Goal: Task Accomplishment & Management: Manage account settings

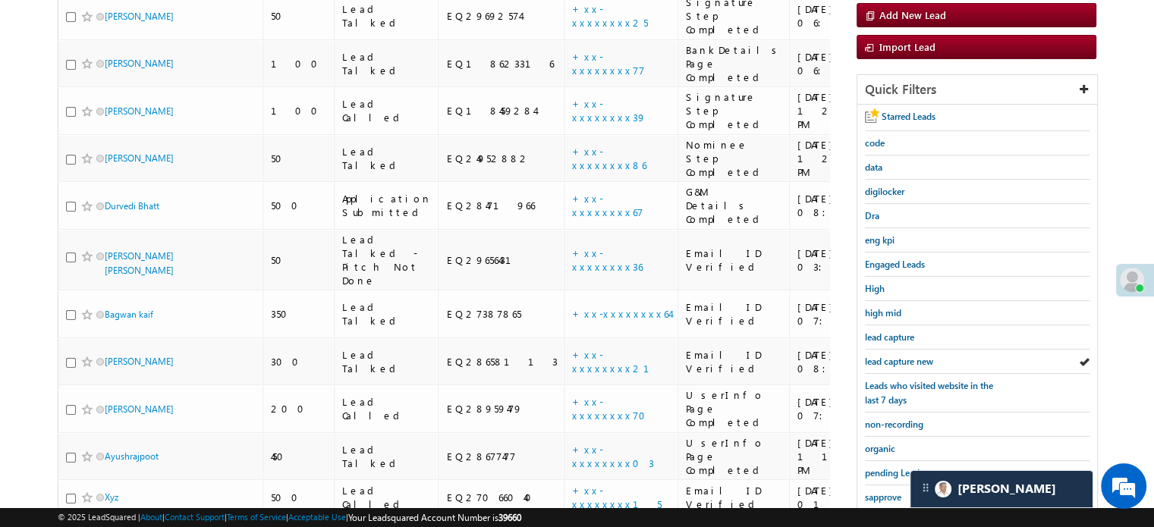
scroll to position [325, 0]
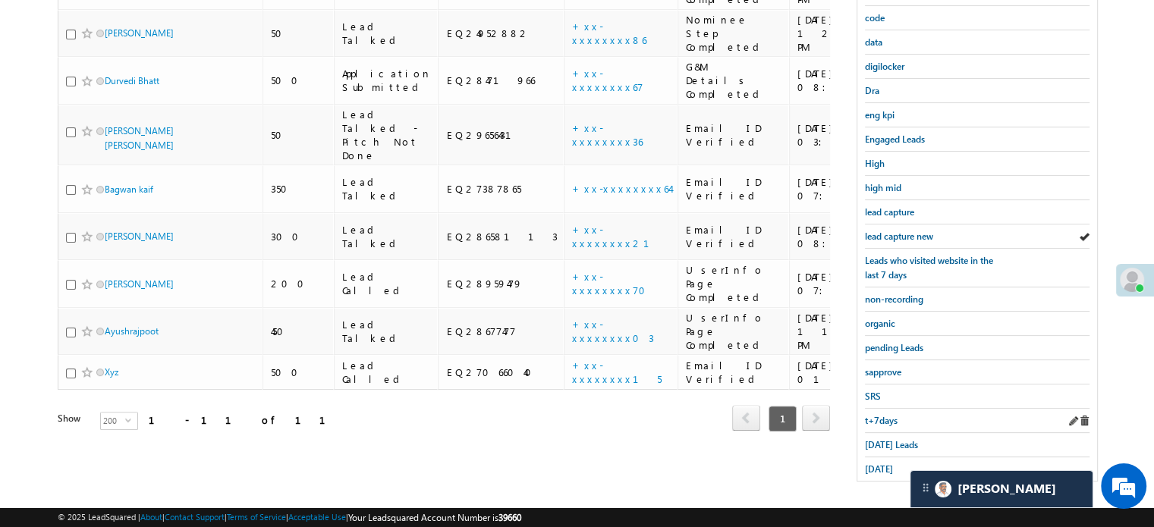
click at [898, 425] on div "t+7days" at bounding box center [977, 421] width 225 height 24
click at [898, 439] on span "[DATE] Leads" at bounding box center [891, 444] width 53 height 11
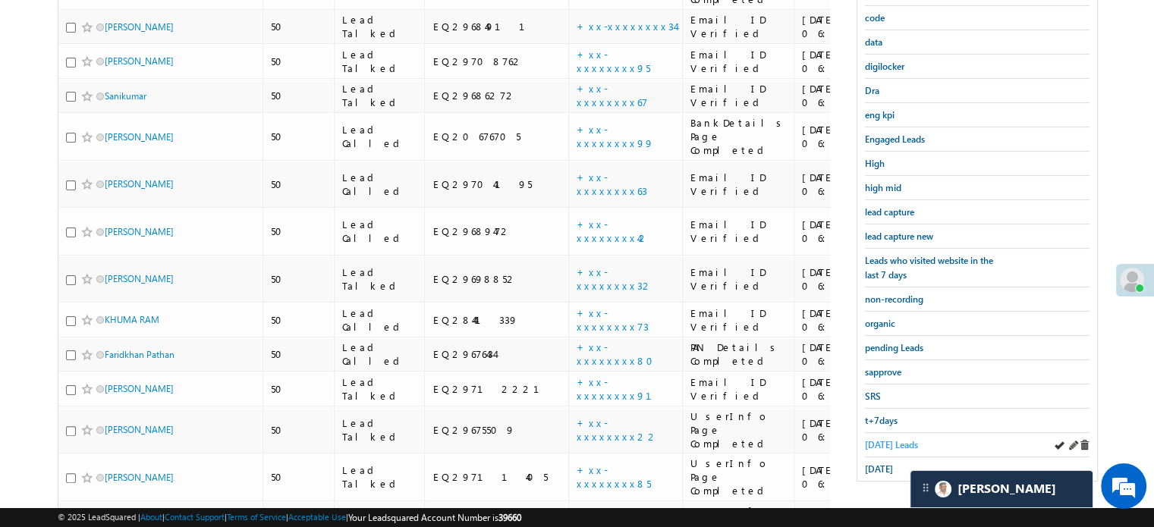
click at [890, 439] on span "[DATE] Leads" at bounding box center [891, 444] width 53 height 11
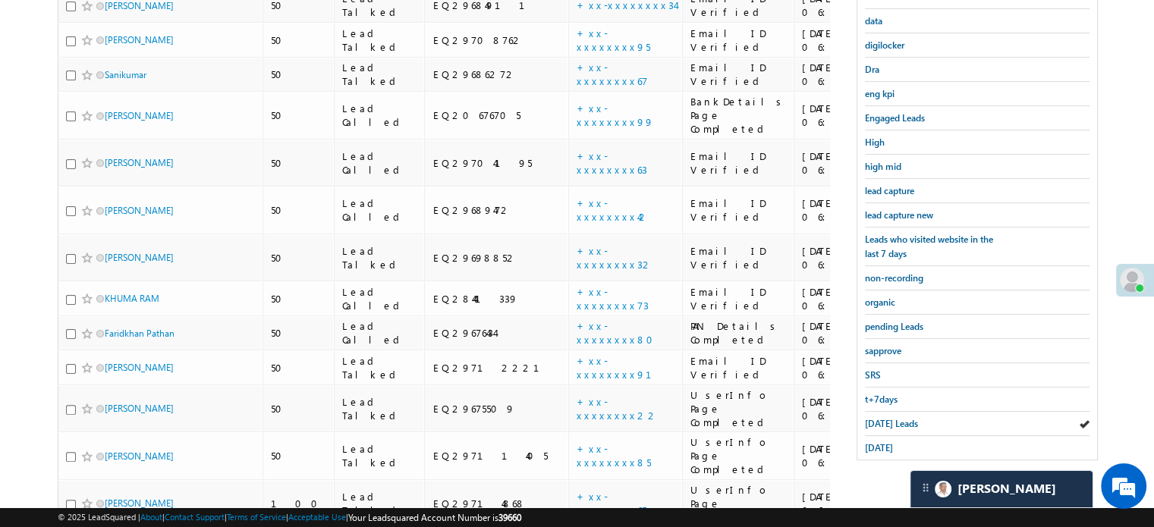
scroll to position [158, 0]
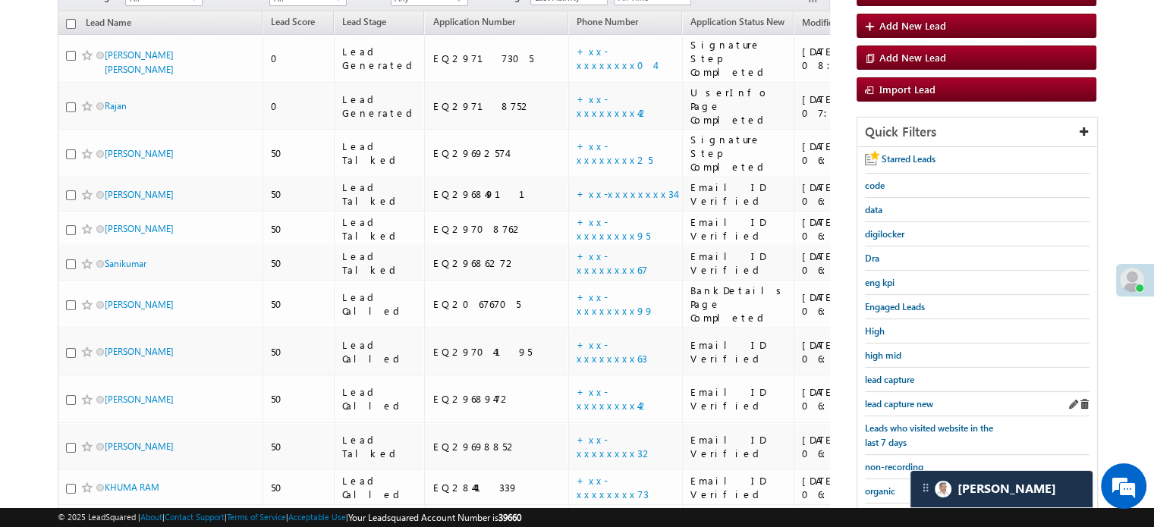
click at [901, 392] on div "lead capture new" at bounding box center [977, 404] width 225 height 24
click at [885, 400] on span "lead capture new" at bounding box center [899, 403] width 68 height 11
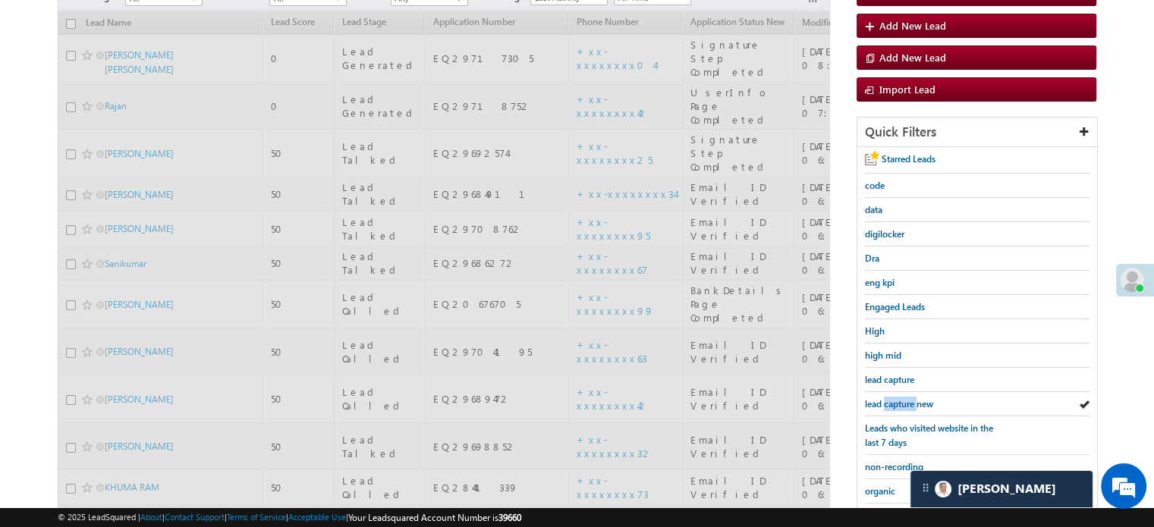
click at [885, 400] on span "lead capture new" at bounding box center [899, 403] width 68 height 11
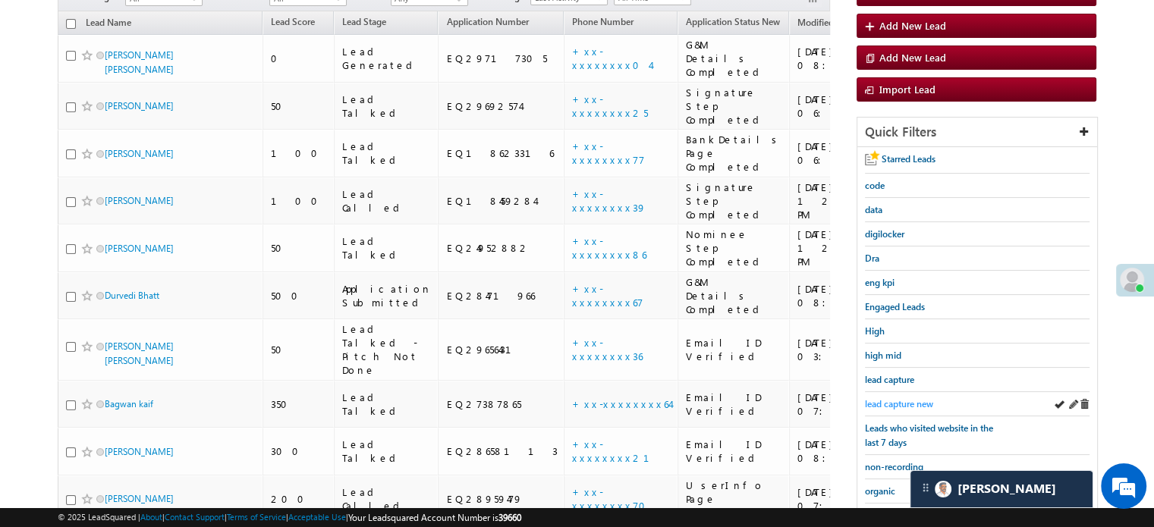
click at [892, 403] on span "lead capture new" at bounding box center [899, 403] width 68 height 11
click at [901, 392] on div "lead capture new" at bounding box center [977, 404] width 225 height 24
click at [903, 398] on span "lead capture new" at bounding box center [899, 403] width 68 height 11
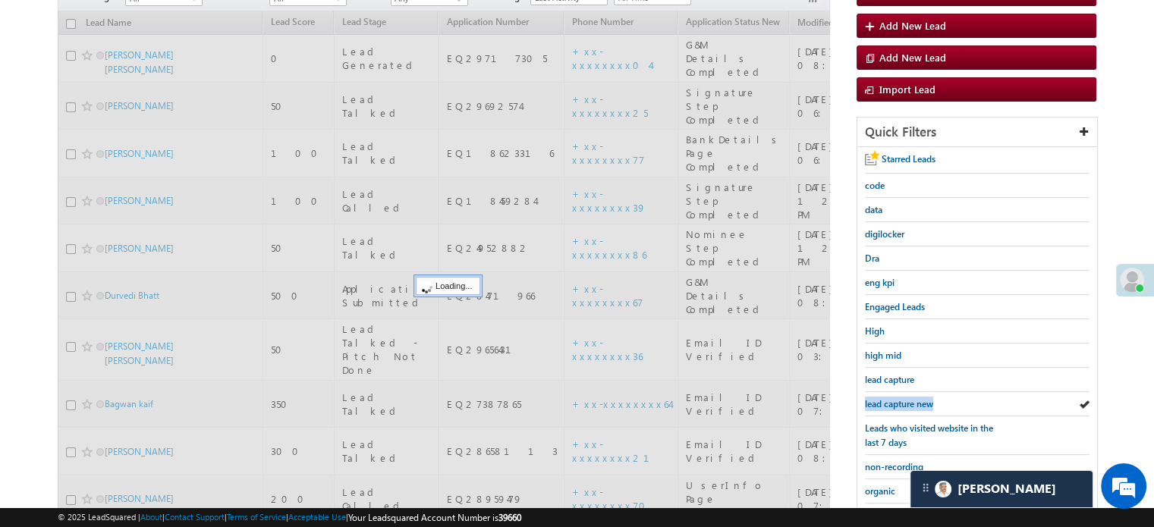
click at [903, 398] on span "lead capture new" at bounding box center [899, 403] width 68 height 11
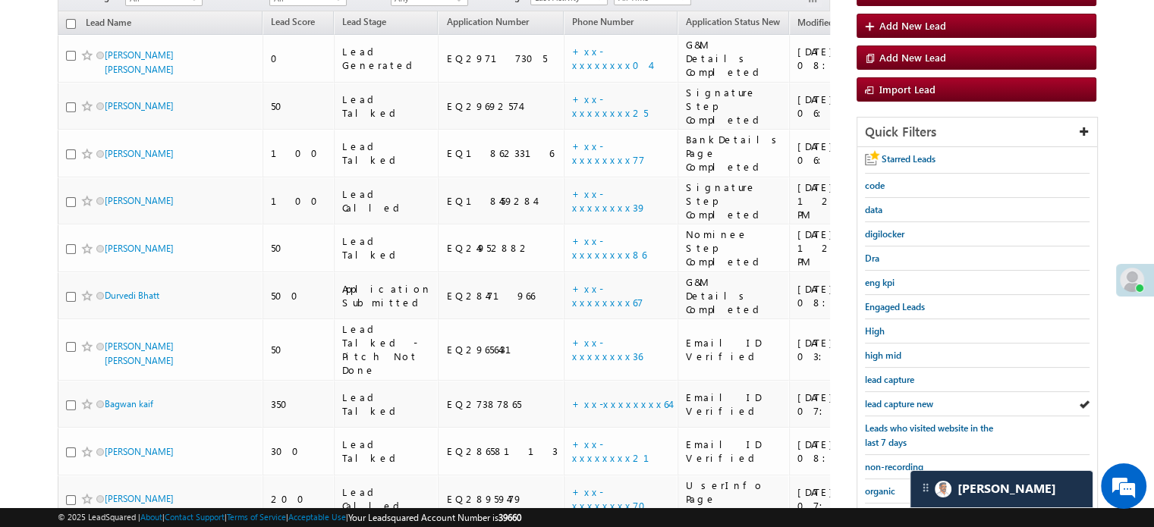
click at [903, 398] on span "lead capture new" at bounding box center [899, 403] width 68 height 11
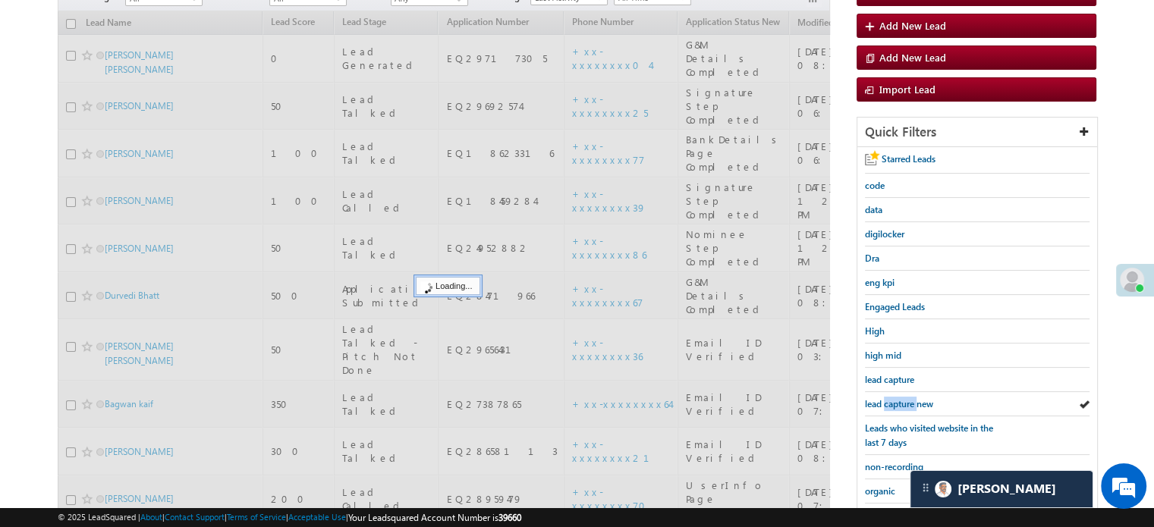
click at [903, 398] on span "lead capture new" at bounding box center [899, 403] width 68 height 11
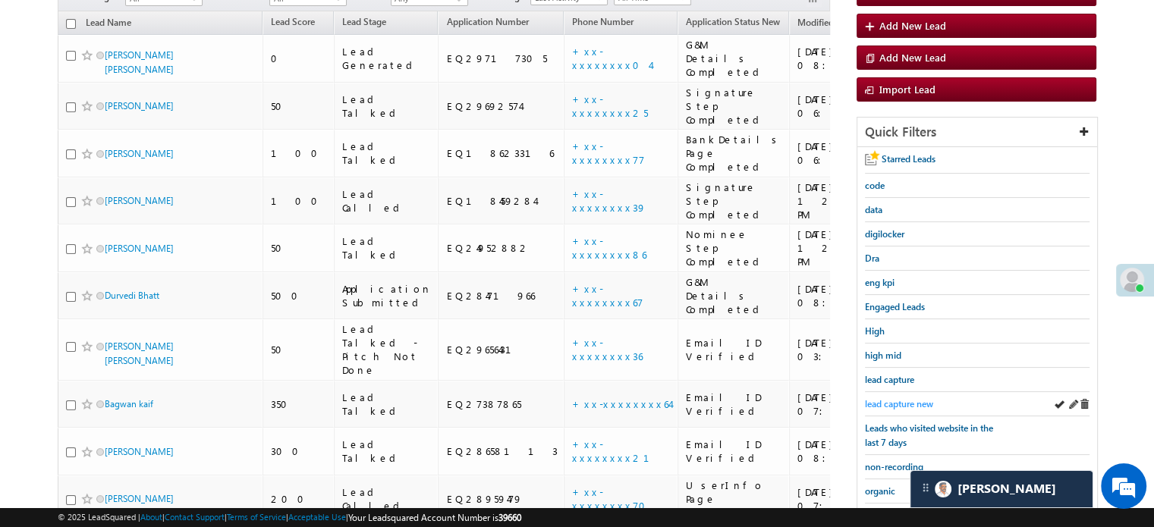
click at [865, 398] on span "lead capture new" at bounding box center [899, 403] width 68 height 11
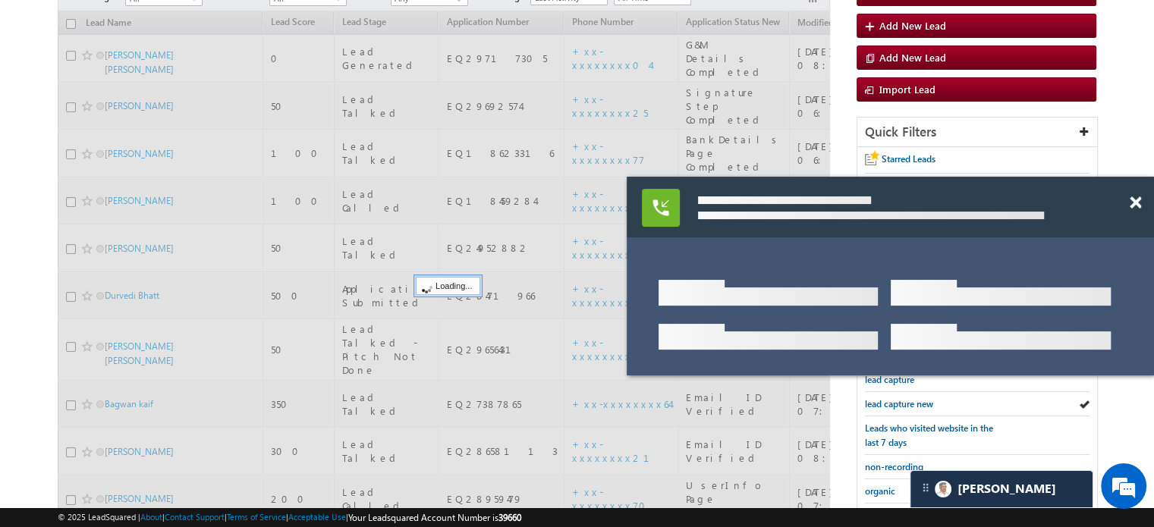
click at [865, 398] on span "lead capture new" at bounding box center [899, 403] width 68 height 11
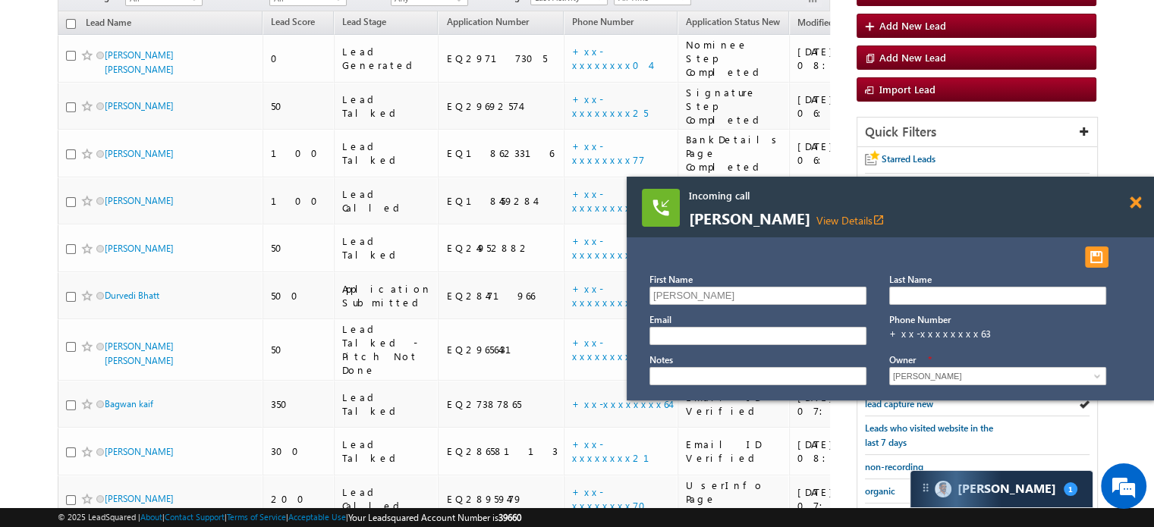
click at [1133, 202] on span at bounding box center [1135, 202] width 11 height 13
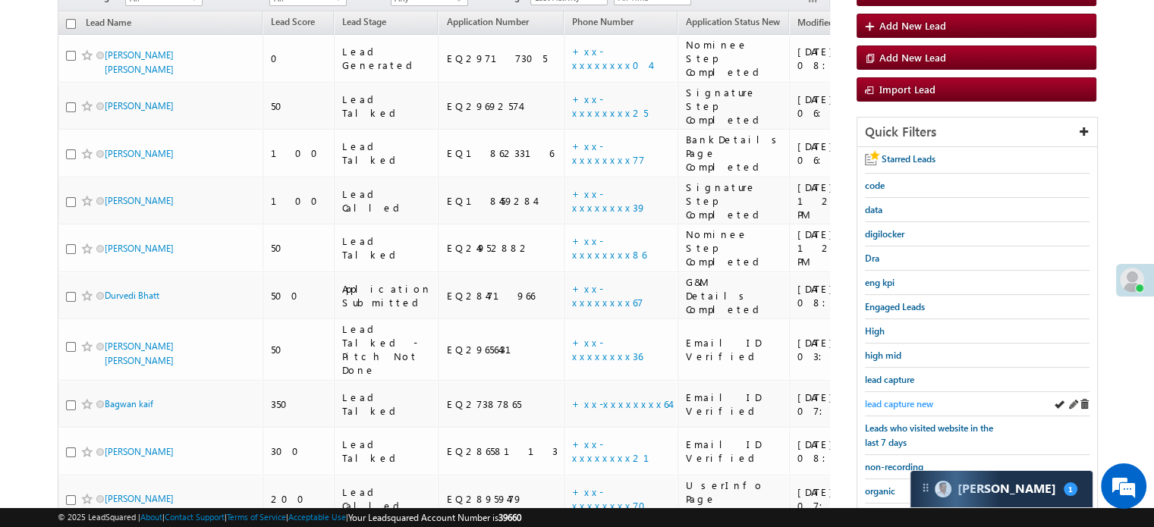
click at [918, 406] on link "lead capture new" at bounding box center [899, 404] width 68 height 14
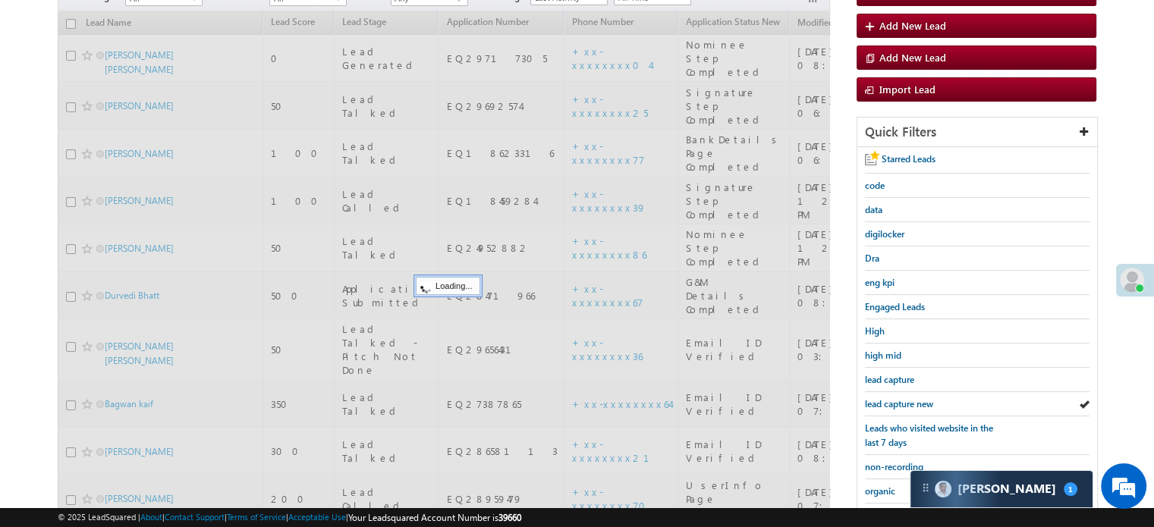
click at [918, 406] on link "lead capture new" at bounding box center [899, 404] width 68 height 14
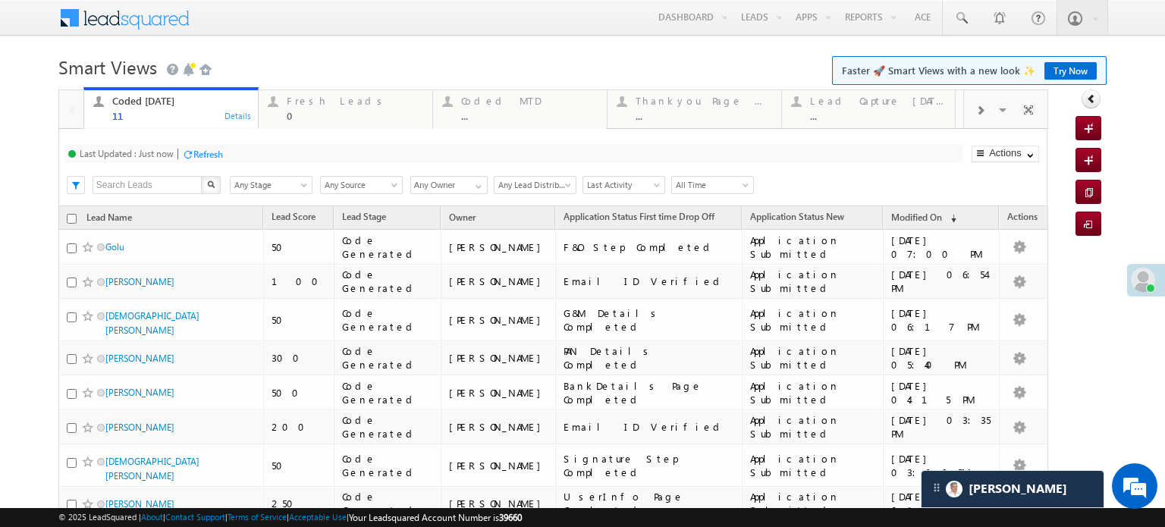
click at [203, 149] on div "Refresh" at bounding box center [208, 154] width 30 height 11
click at [252, 149] on div "Refresh" at bounding box center [265, 154] width 30 height 11
click at [252, 148] on div "Coded Today 11 Details Fresh Leads 0 Details Coded MTD ... Details Thankyou Pag…" at bounding box center [553, 399] width 990 height 619
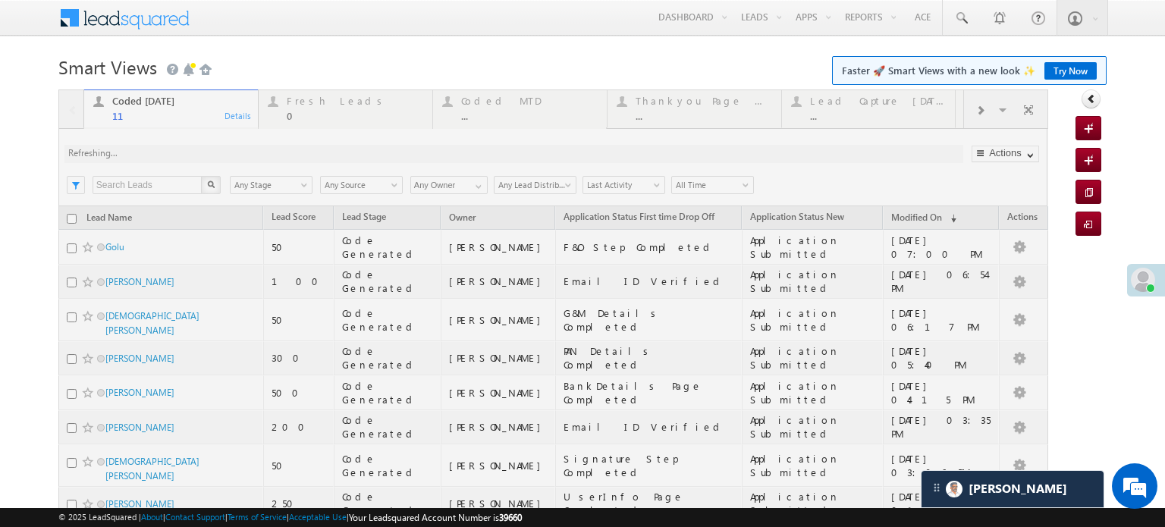
click at [252, 148] on div at bounding box center [553, 399] width 990 height 619
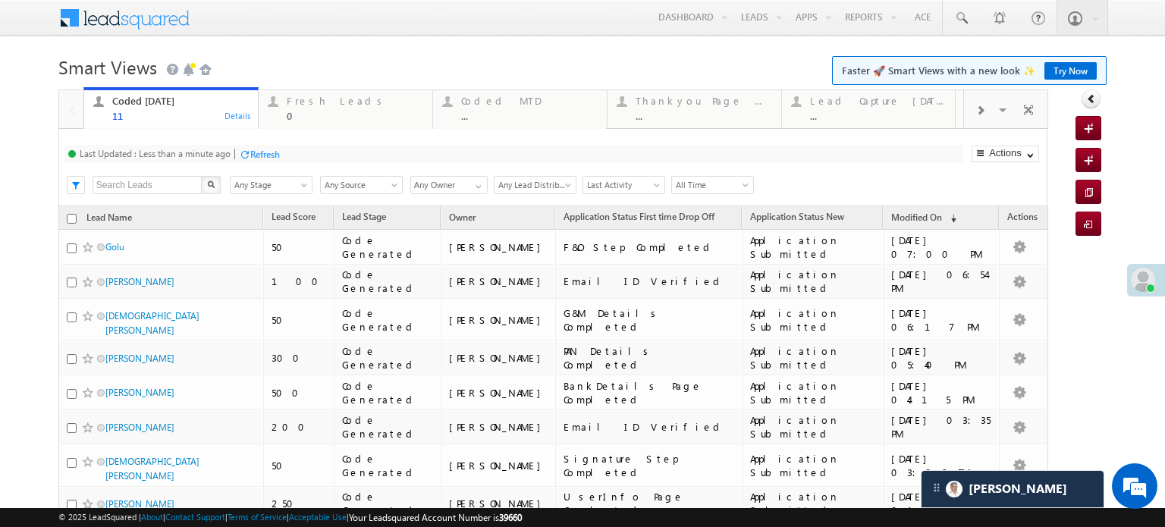
click at [252, 149] on div "Refresh" at bounding box center [265, 154] width 30 height 11
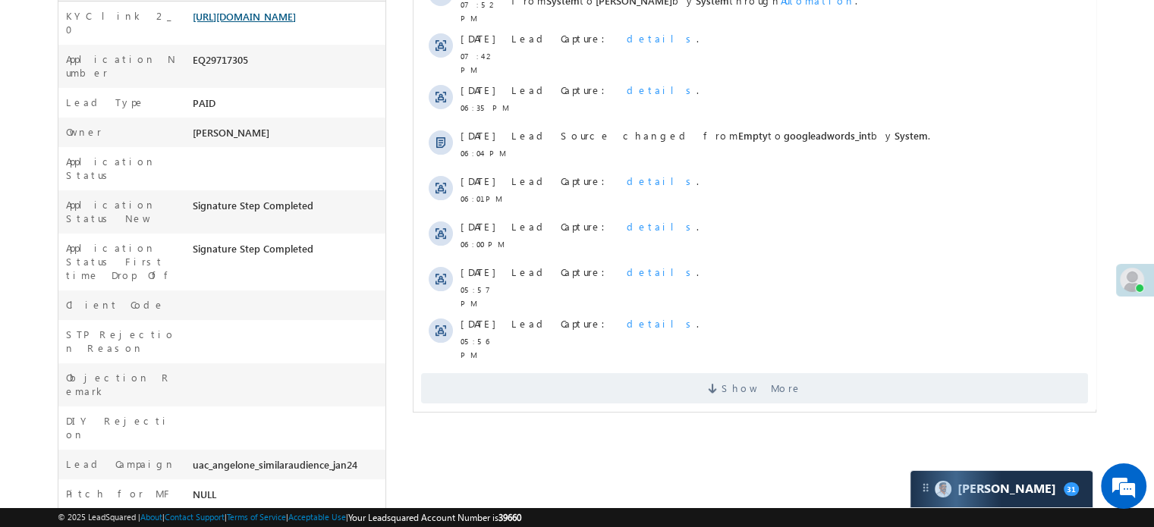
scroll to position [228, 0]
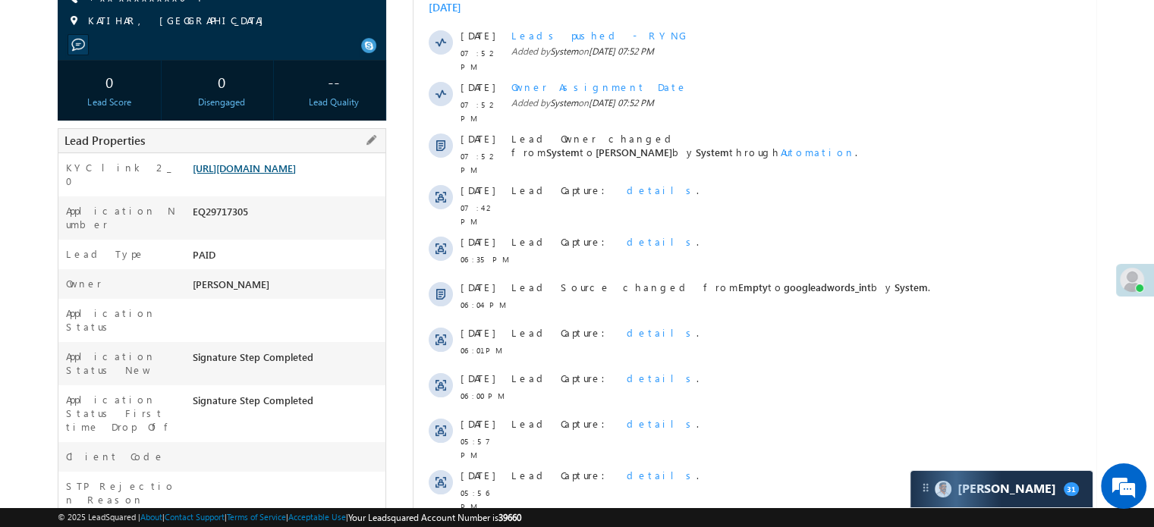
click at [296, 167] on link "[URL][DOMAIN_NAME]" at bounding box center [244, 168] width 103 height 13
